Goal: Check status

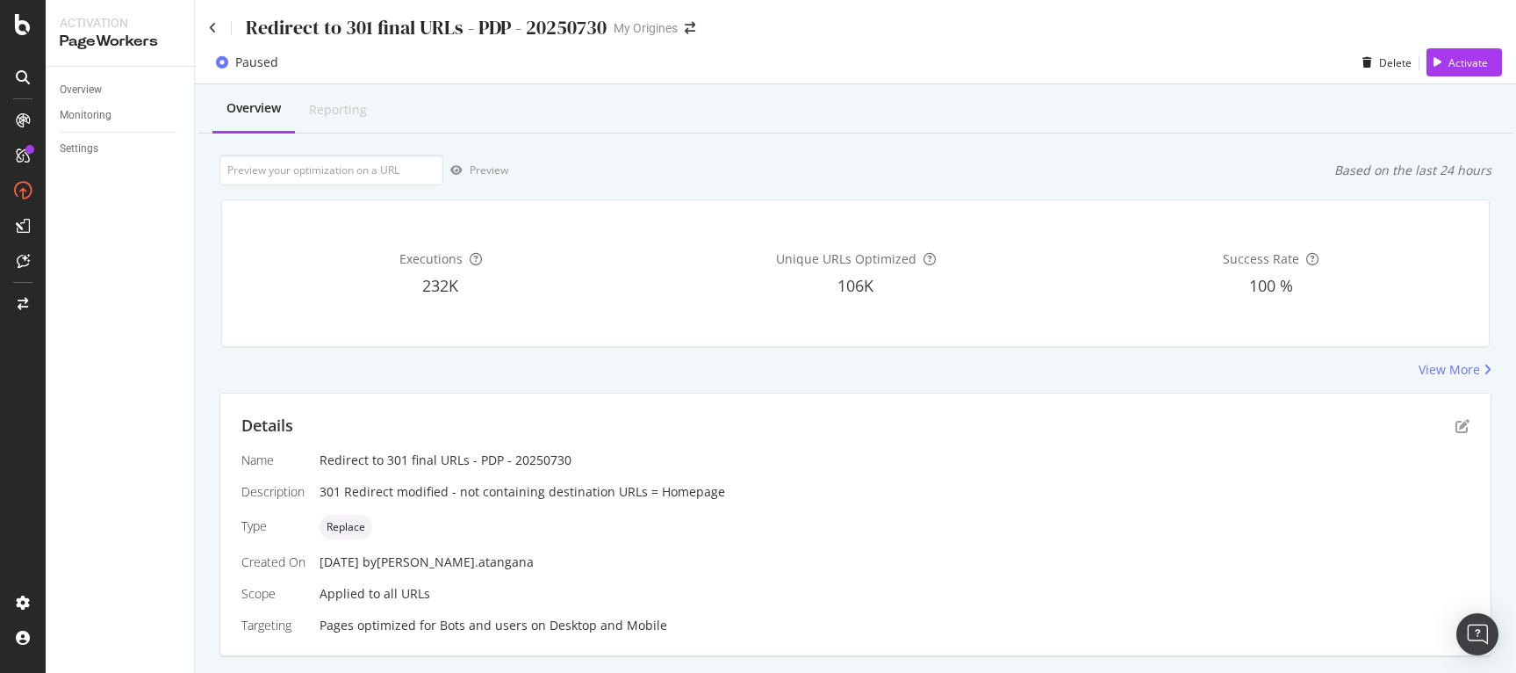
click at [821, 162] on div "Preview Based on the last 24 hours" at bounding box center [856, 170] width 1272 height 31
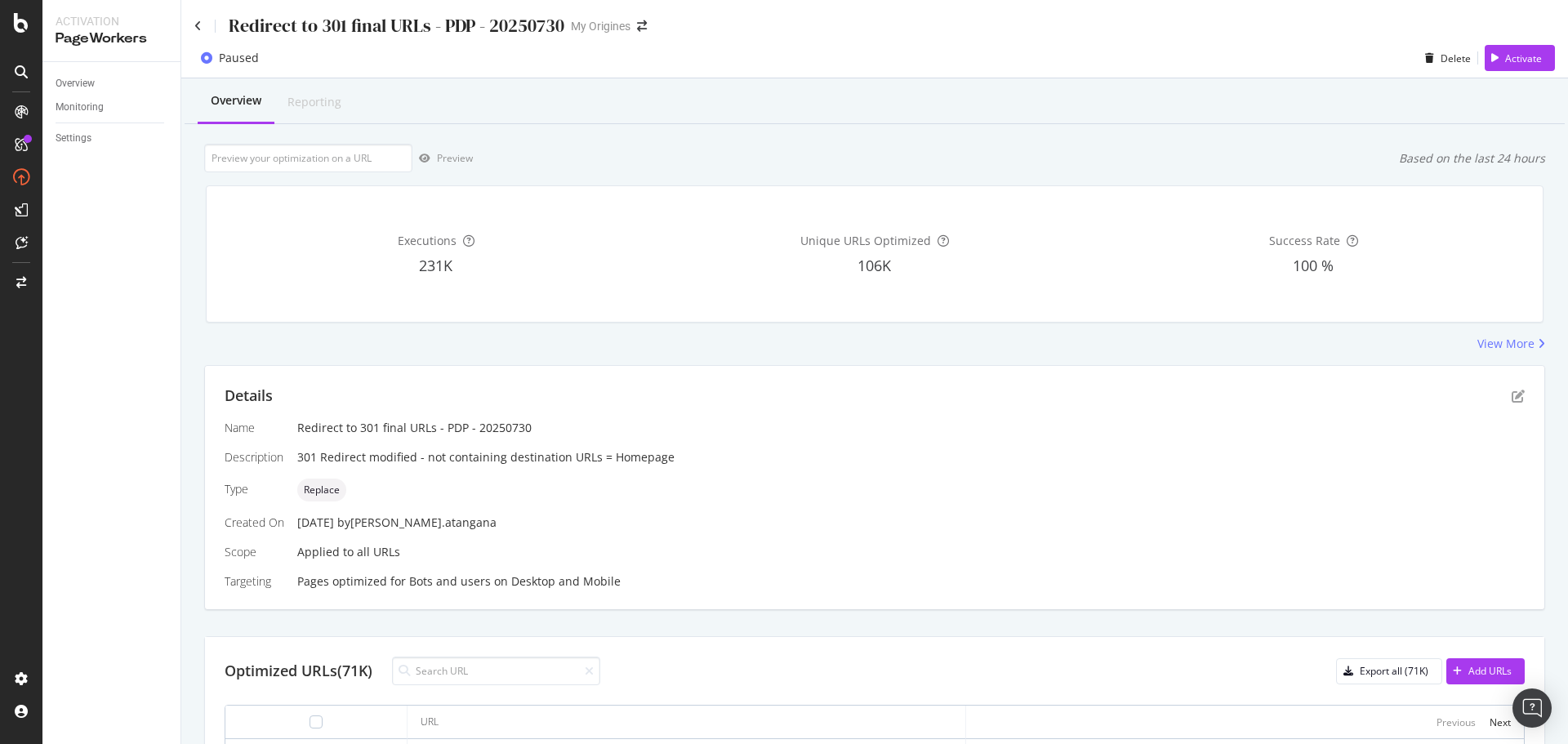
scroll to position [202, 0]
